Goal: Information Seeking & Learning: Find specific fact

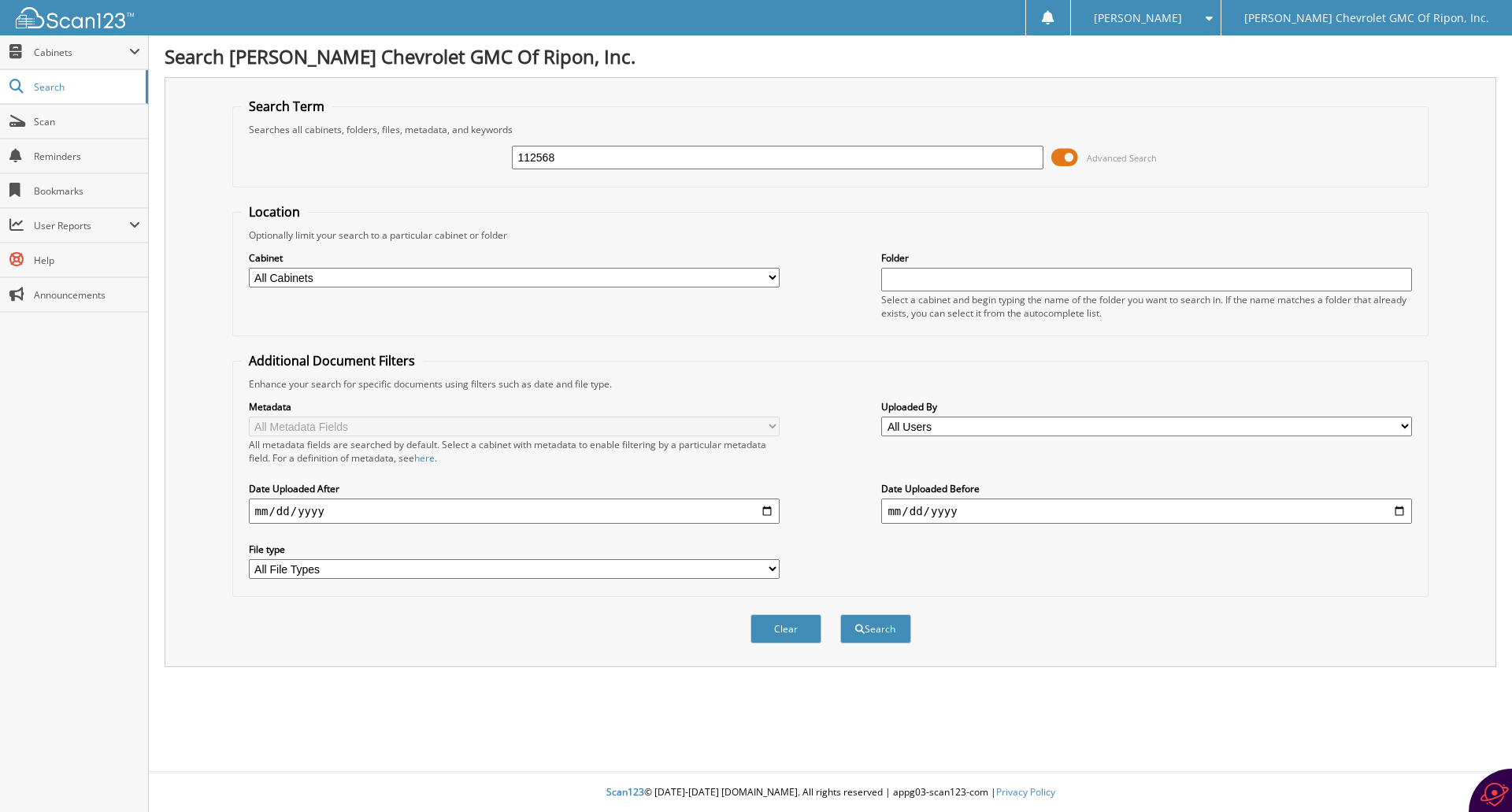
type input "112568"
click at [1072, 152] on span at bounding box center [1064, 158] width 27 height 24
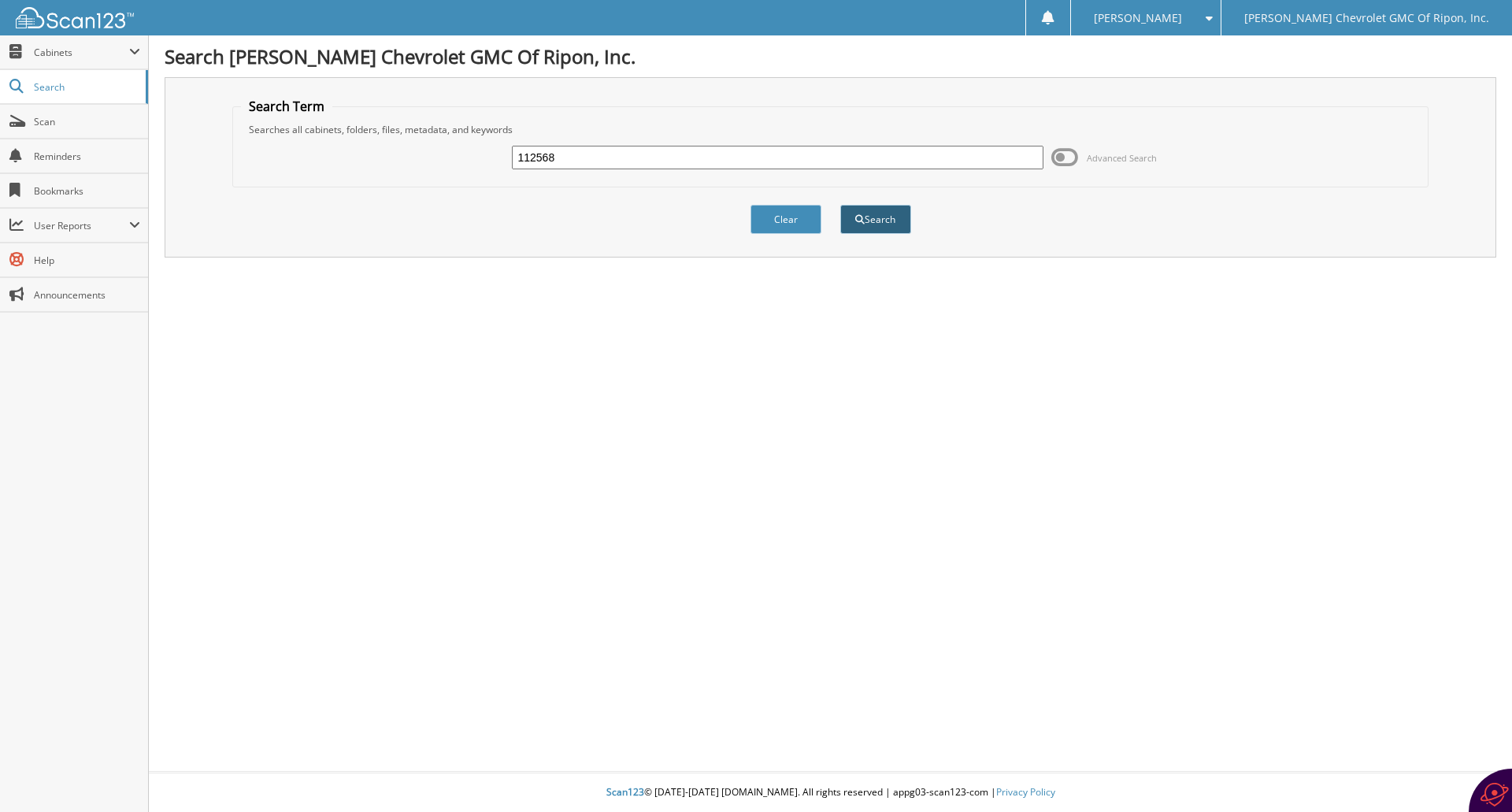
click at [890, 218] on button "Search" at bounding box center [875, 219] width 71 height 29
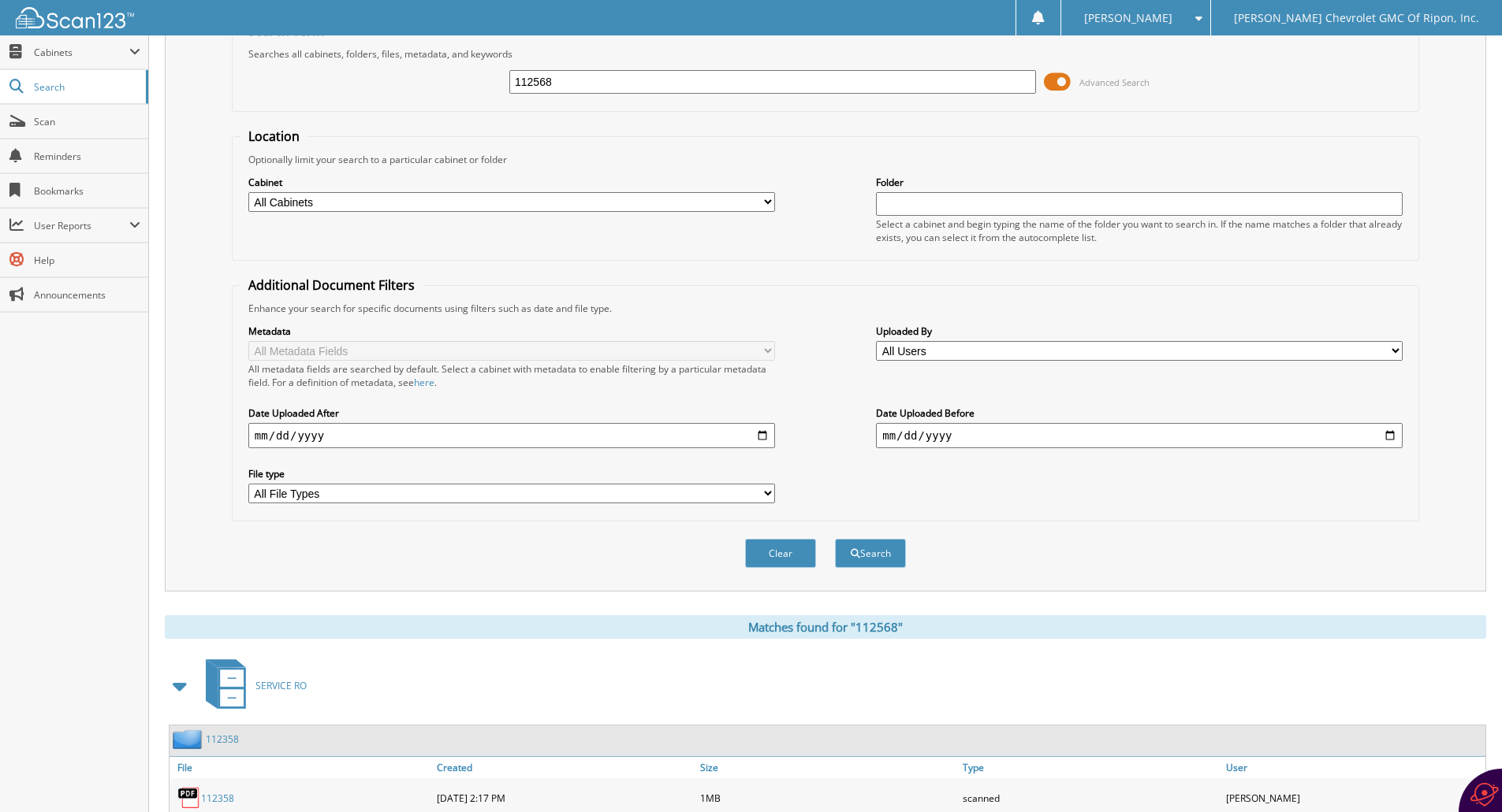
scroll to position [156, 0]
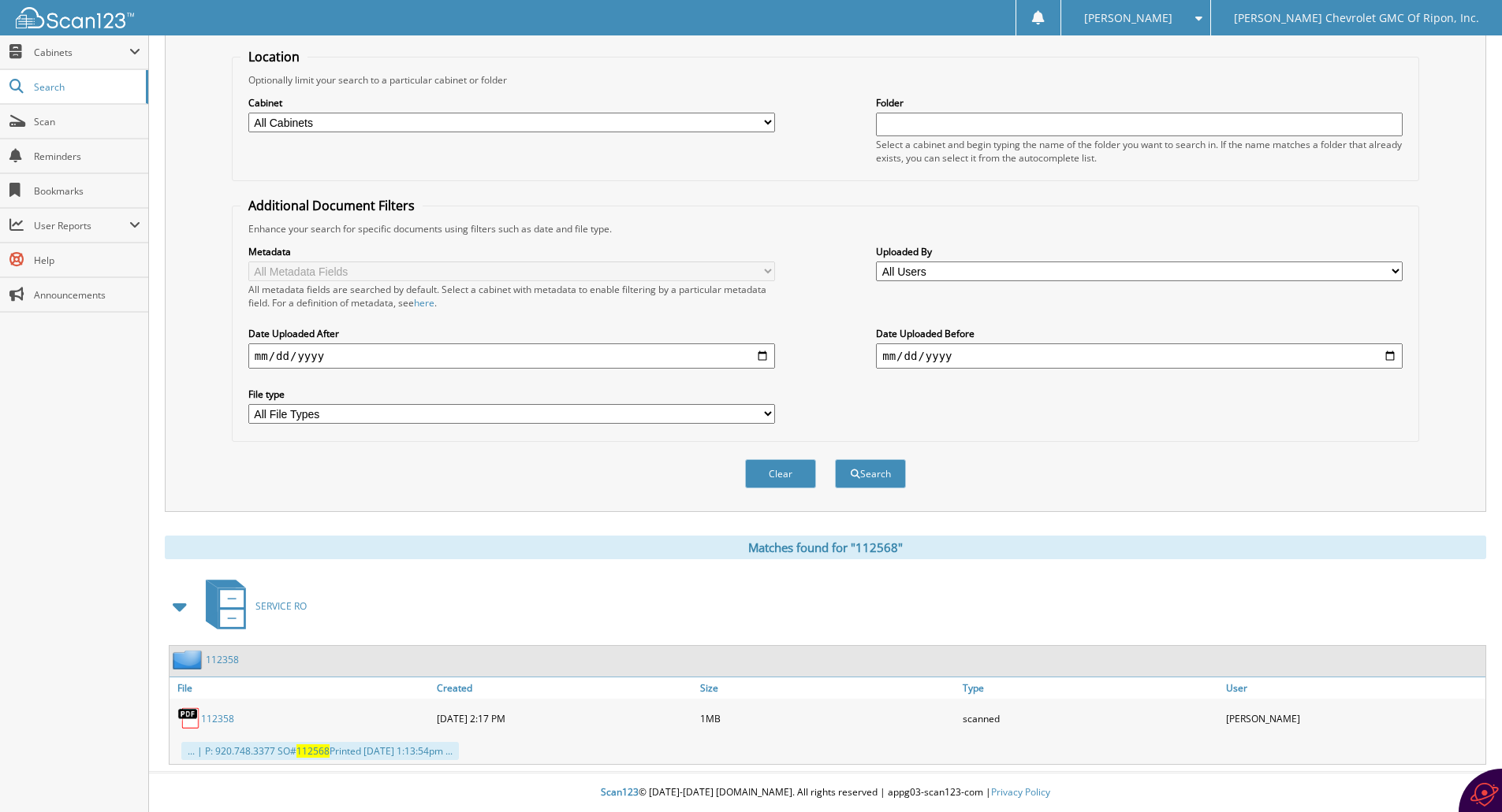
click at [221, 719] on link "112358" at bounding box center [217, 719] width 33 height 13
click at [188, 715] on img at bounding box center [188, 718] width 24 height 24
click at [320, 749] on span "112568" at bounding box center [313, 751] width 33 height 13
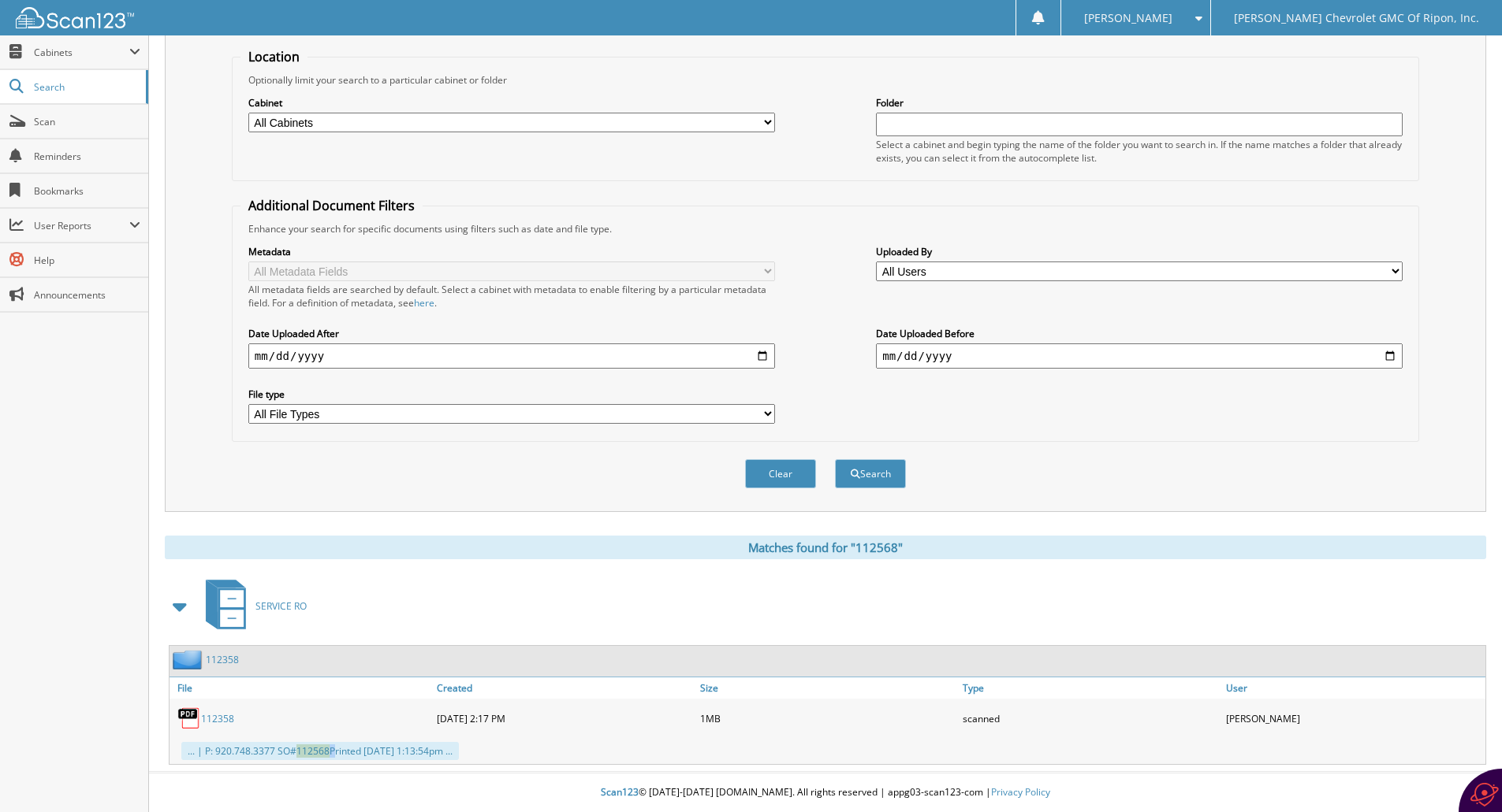
click at [320, 749] on span "112568" at bounding box center [313, 751] width 33 height 13
click at [340, 714] on div "112358" at bounding box center [301, 719] width 263 height 32
click at [319, 749] on span "112568" at bounding box center [313, 751] width 33 height 13
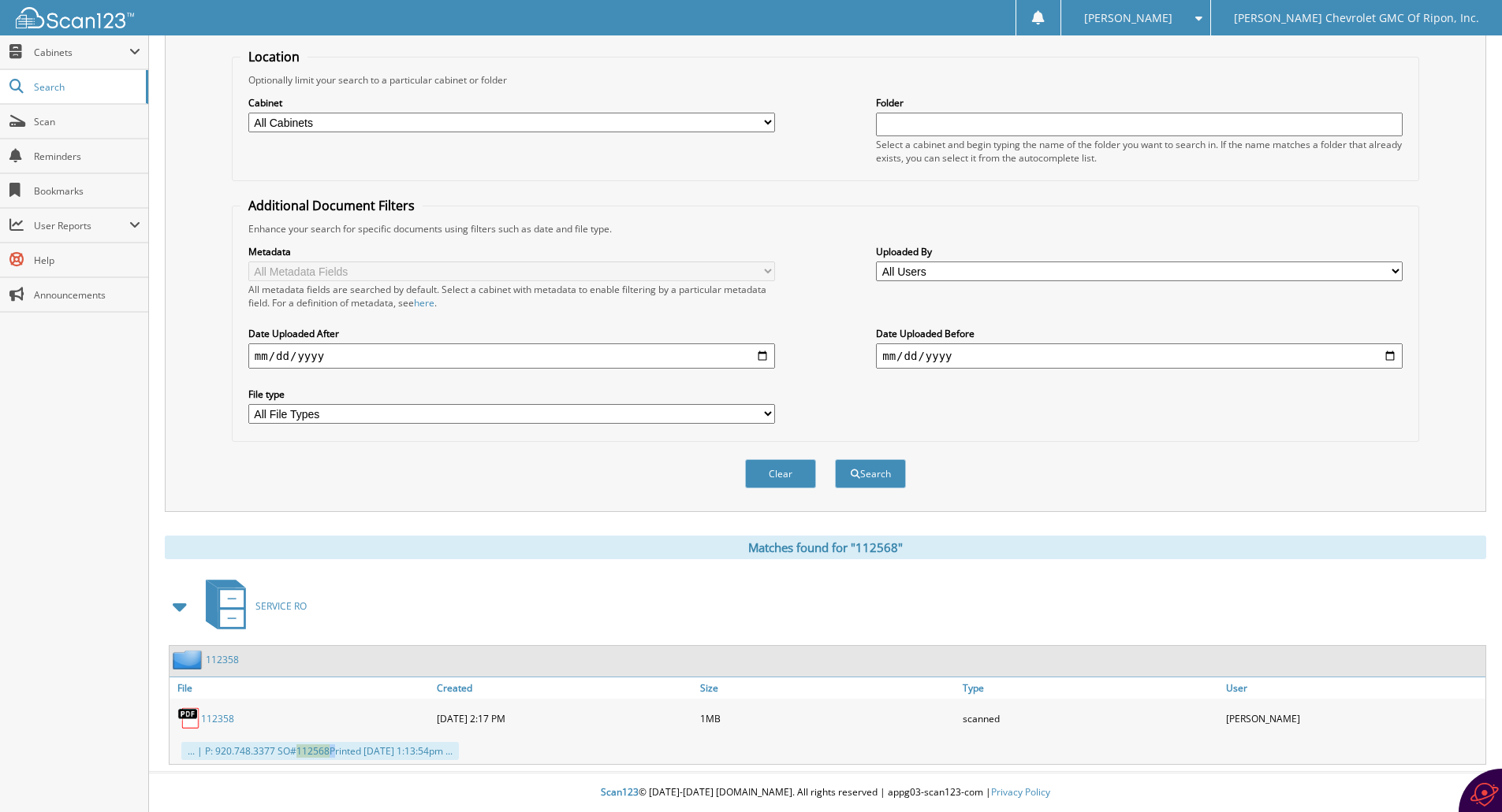
click at [319, 749] on span "112568" at bounding box center [313, 751] width 33 height 13
click at [225, 719] on link "112358" at bounding box center [217, 719] width 33 height 13
click at [318, 699] on div "112358 [DATE] 2:17 PM 1MB scanned" at bounding box center [828, 719] width 1316 height 40
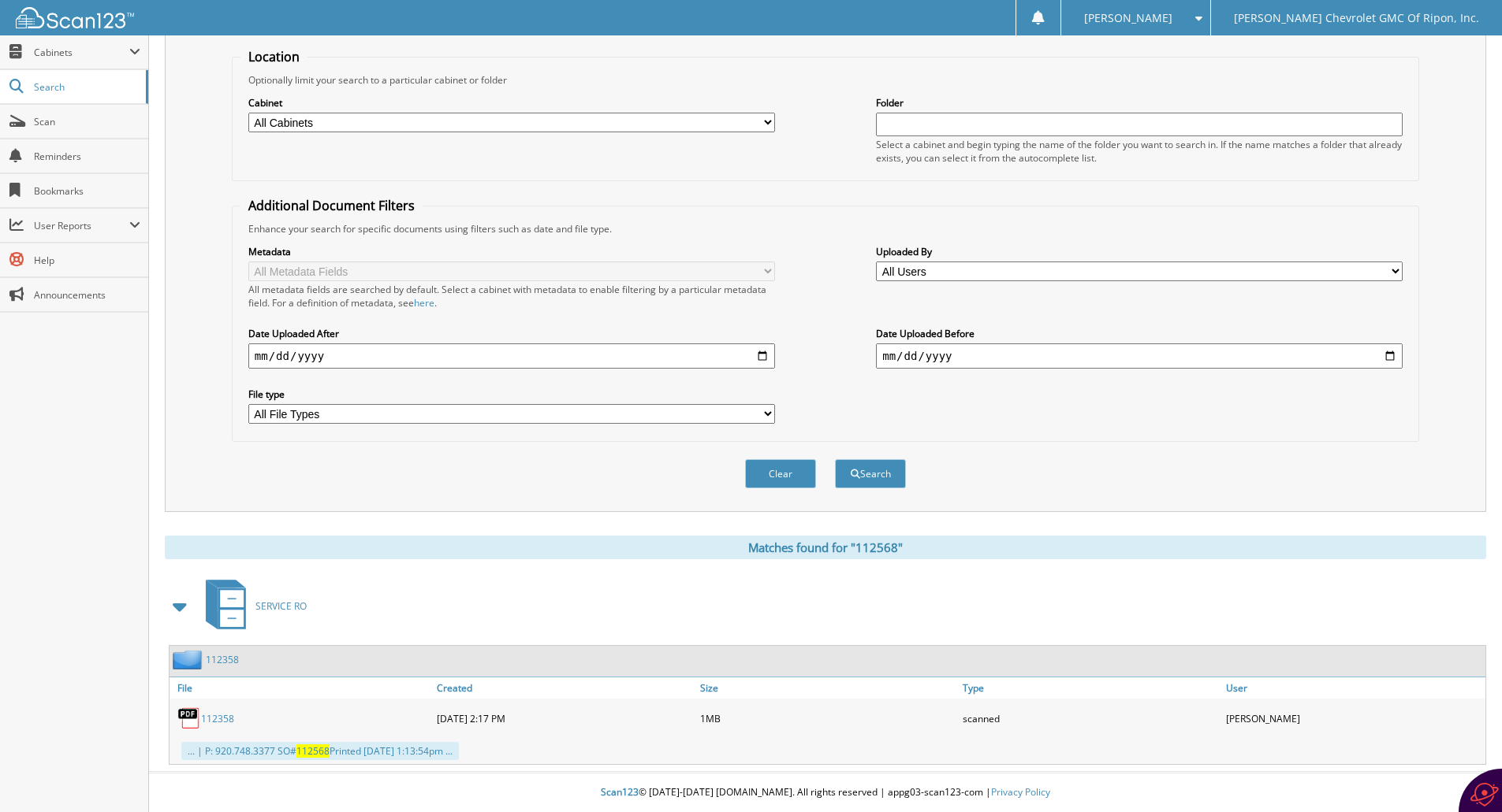
drag, startPoint x: 318, startPoint y: 750, endPoint x: 312, endPoint y: 711, distance: 39.5
click at [312, 711] on div "112358" at bounding box center [301, 719] width 263 height 32
drag, startPoint x: 222, startPoint y: 717, endPoint x: 312, endPoint y: 724, distance: 90.3
click at [312, 724] on div "112358" at bounding box center [301, 719] width 263 height 32
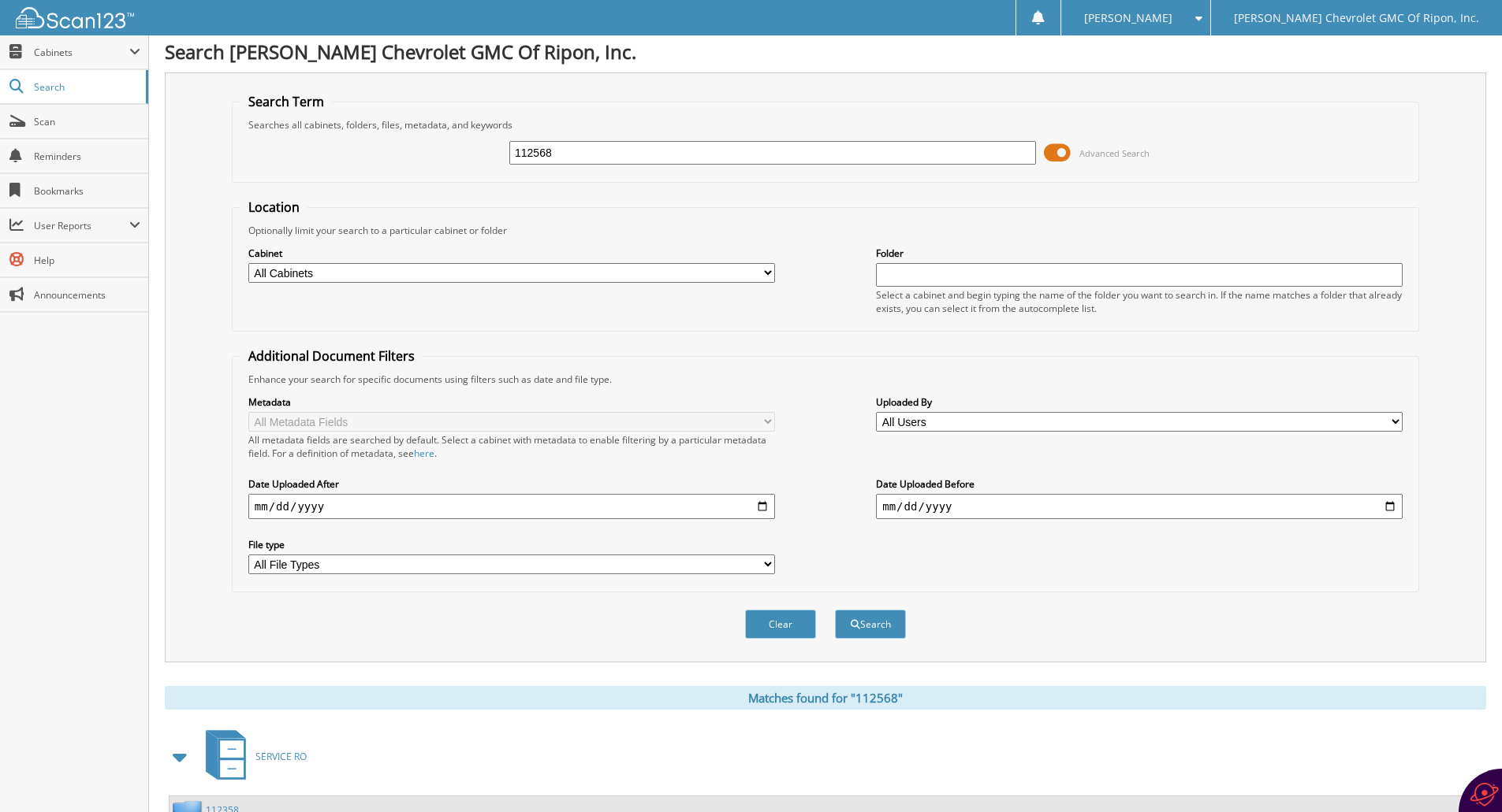
scroll to position [0, 0]
